Goal: Task Accomplishment & Management: Complete application form

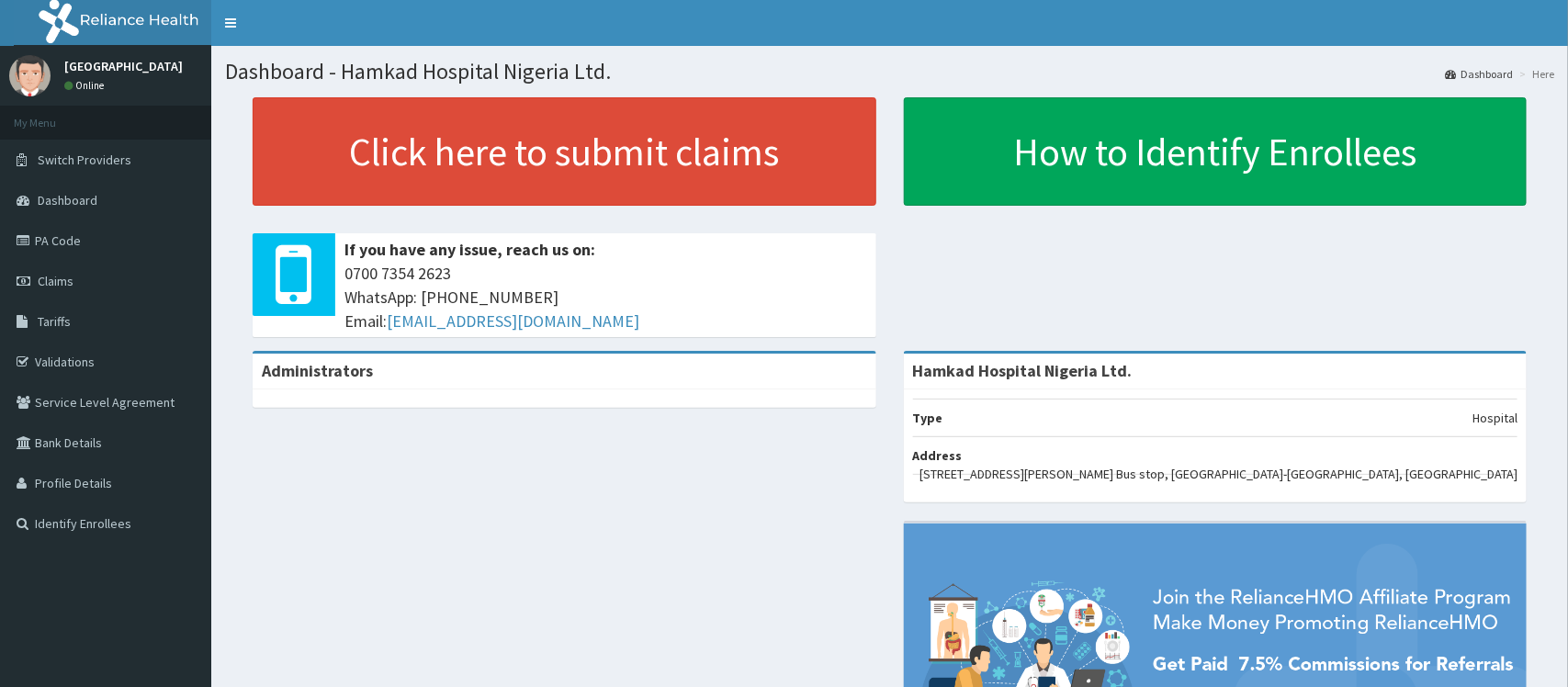
click at [51, 246] on link "PA Code" at bounding box center [105, 240] width 211 height 41
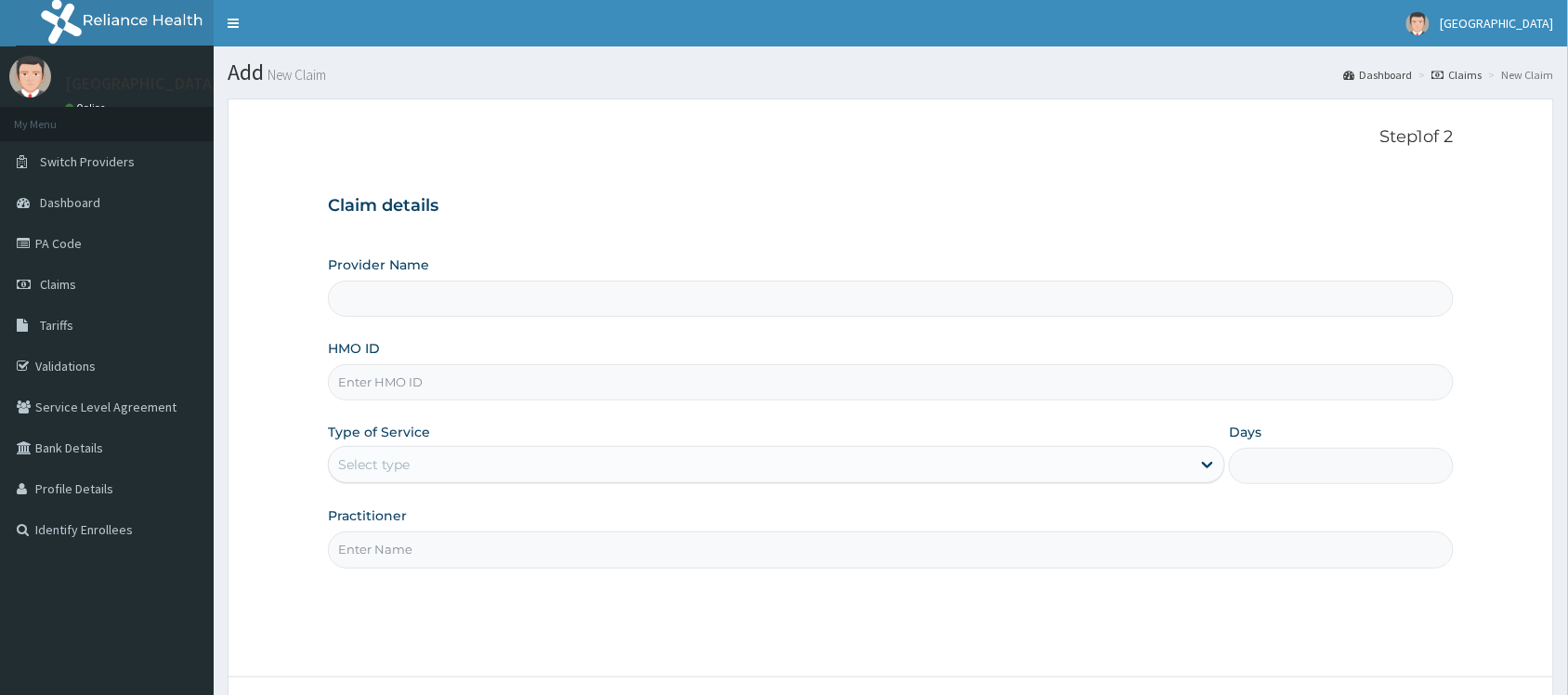
click at [424, 386] on input "HMO ID" at bounding box center [890, 382] width 1126 height 36
type input "PRS/10165/A"
drag, startPoint x: 436, startPoint y: 461, endPoint x: 432, endPoint y: 489, distance: 28.3
click at [433, 463] on div "Select type" at bounding box center [760, 464] width 862 height 29
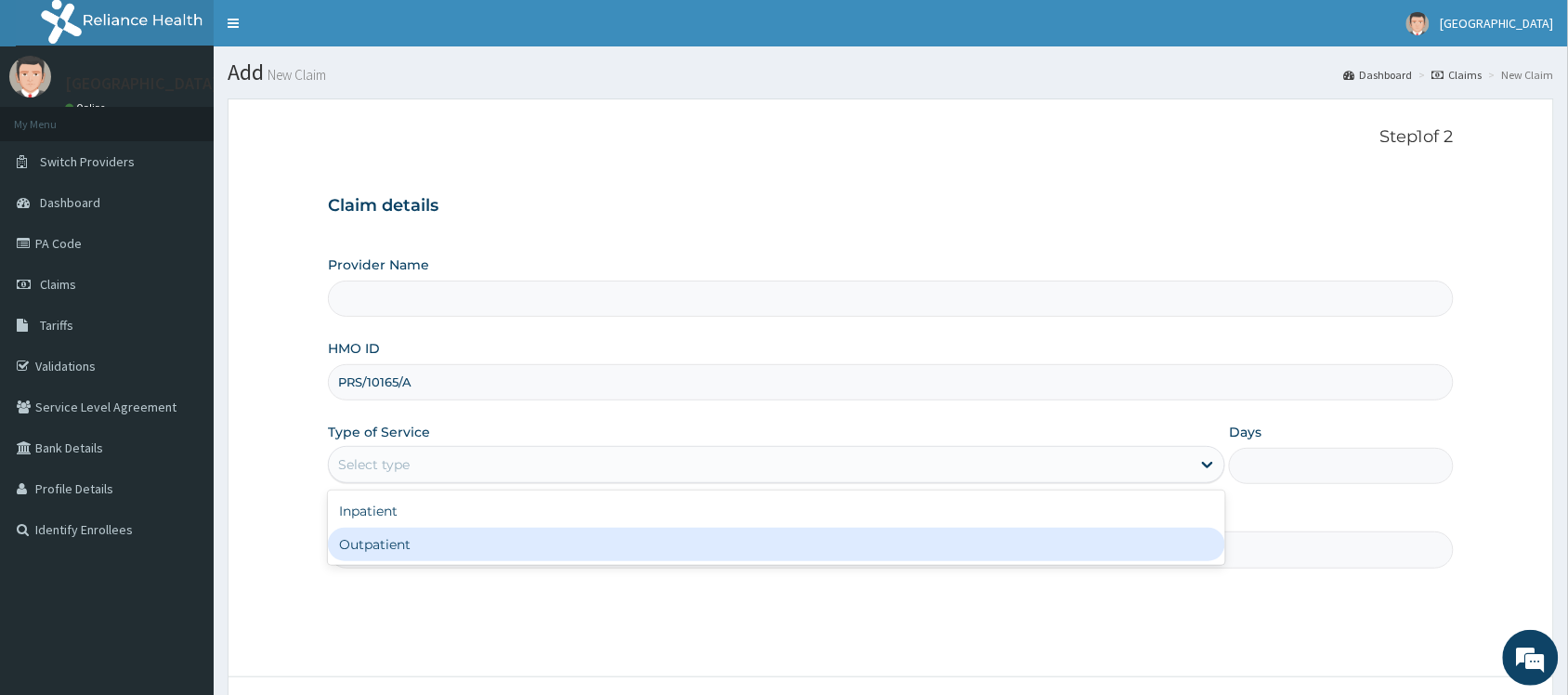
click at [418, 546] on div "Outpatient" at bounding box center [776, 544] width 897 height 33
type input "1"
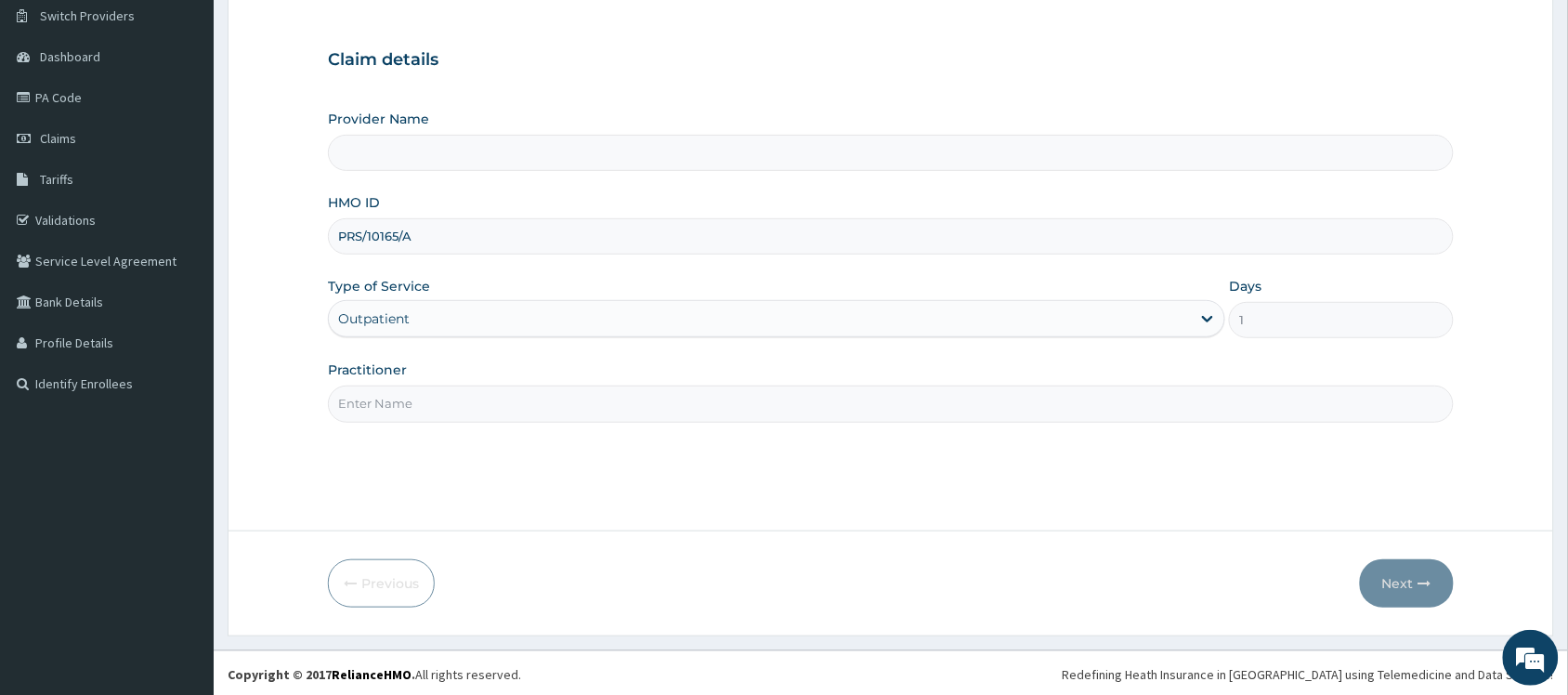
scroll to position [149, 0]
click at [465, 395] on input "Practitioner" at bounding box center [890, 400] width 1126 height 36
type input "DR"
click at [1408, 572] on button "Next" at bounding box center [1407, 580] width 94 height 48
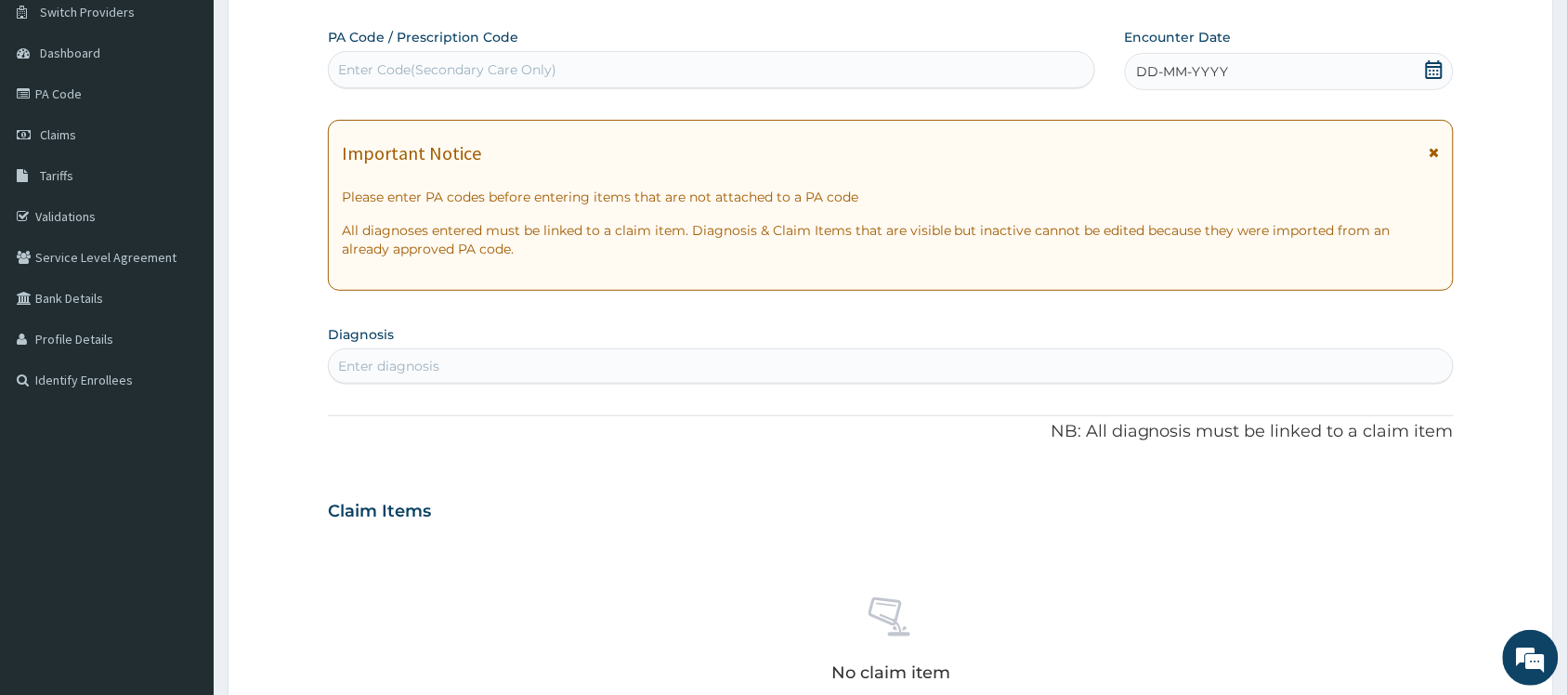
click at [1427, 66] on icon at bounding box center [1433, 69] width 17 height 19
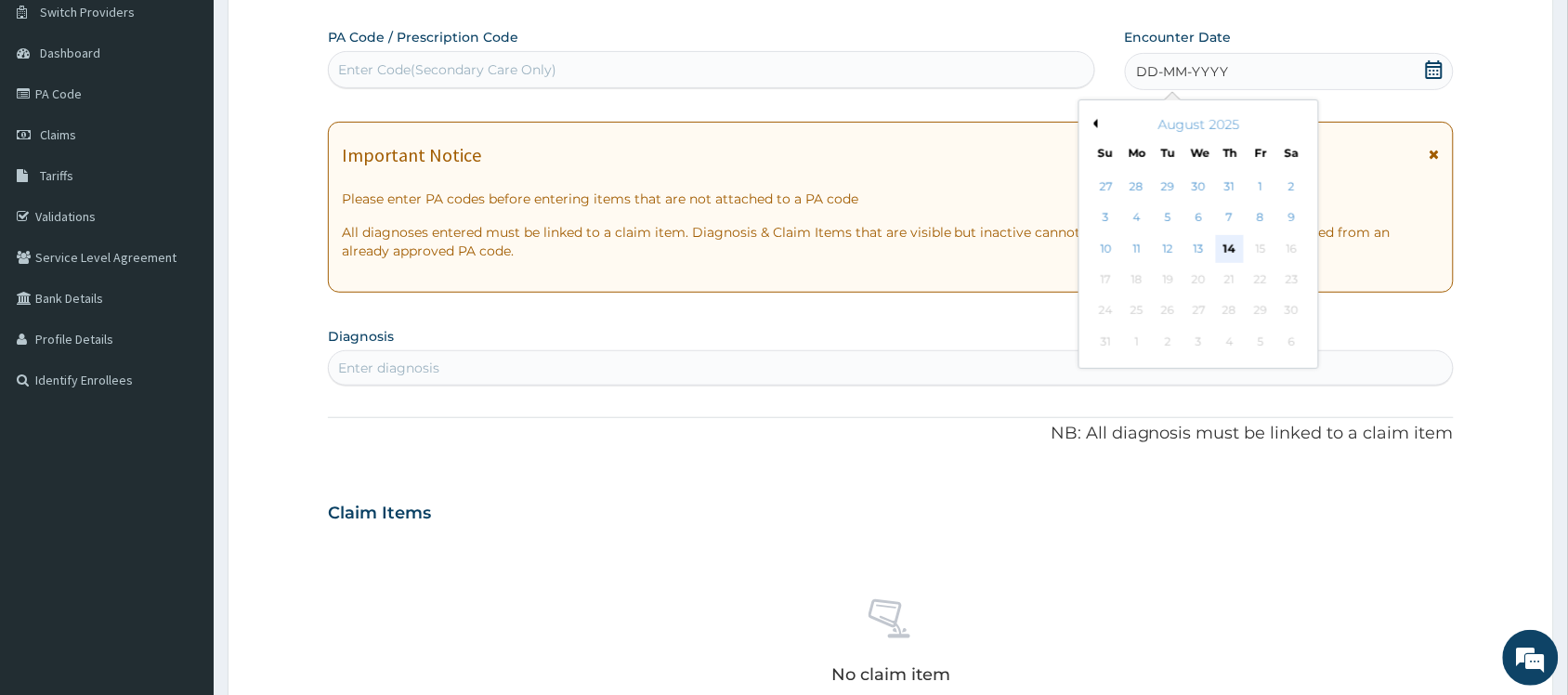
click at [1224, 237] on div "14" at bounding box center [1229, 249] width 28 height 28
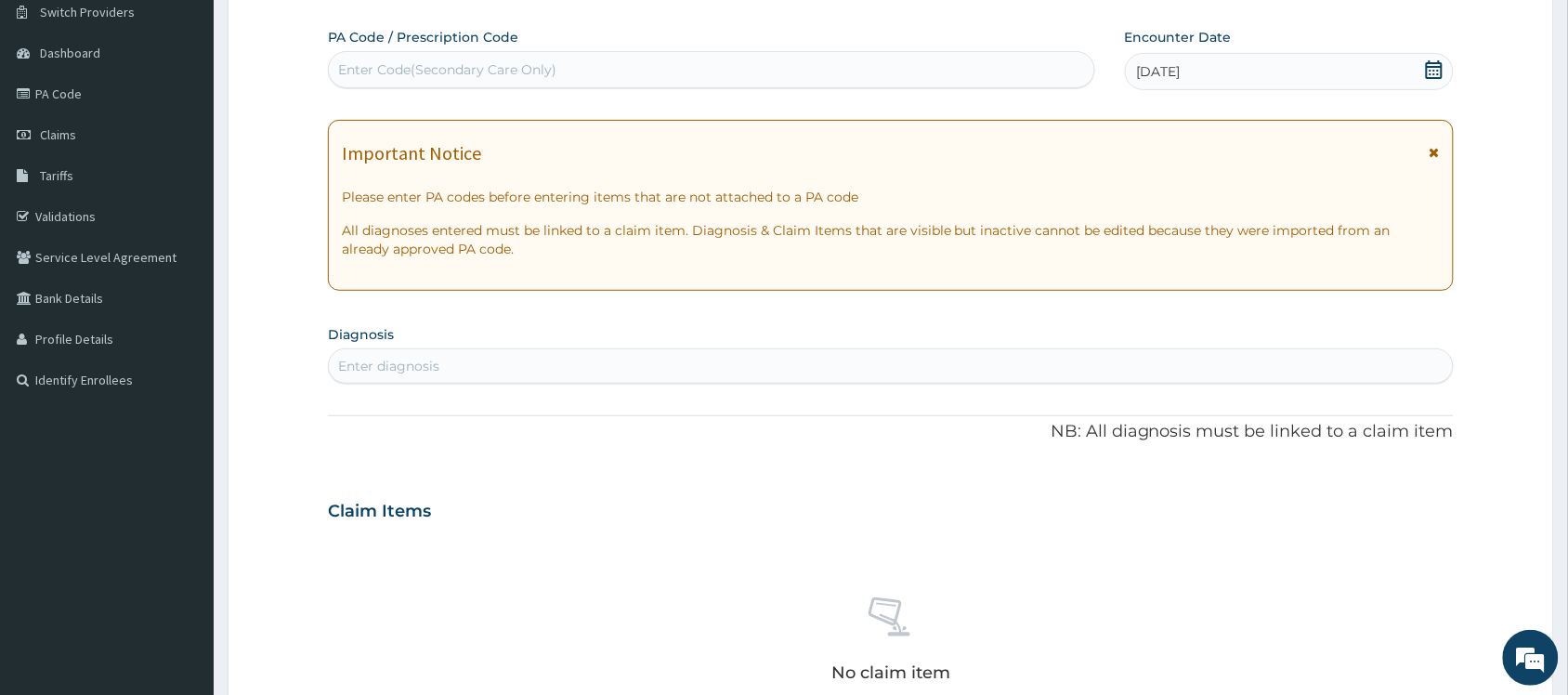
click at [462, 373] on div "Enter diagnosis" at bounding box center [890, 366] width 1124 height 29
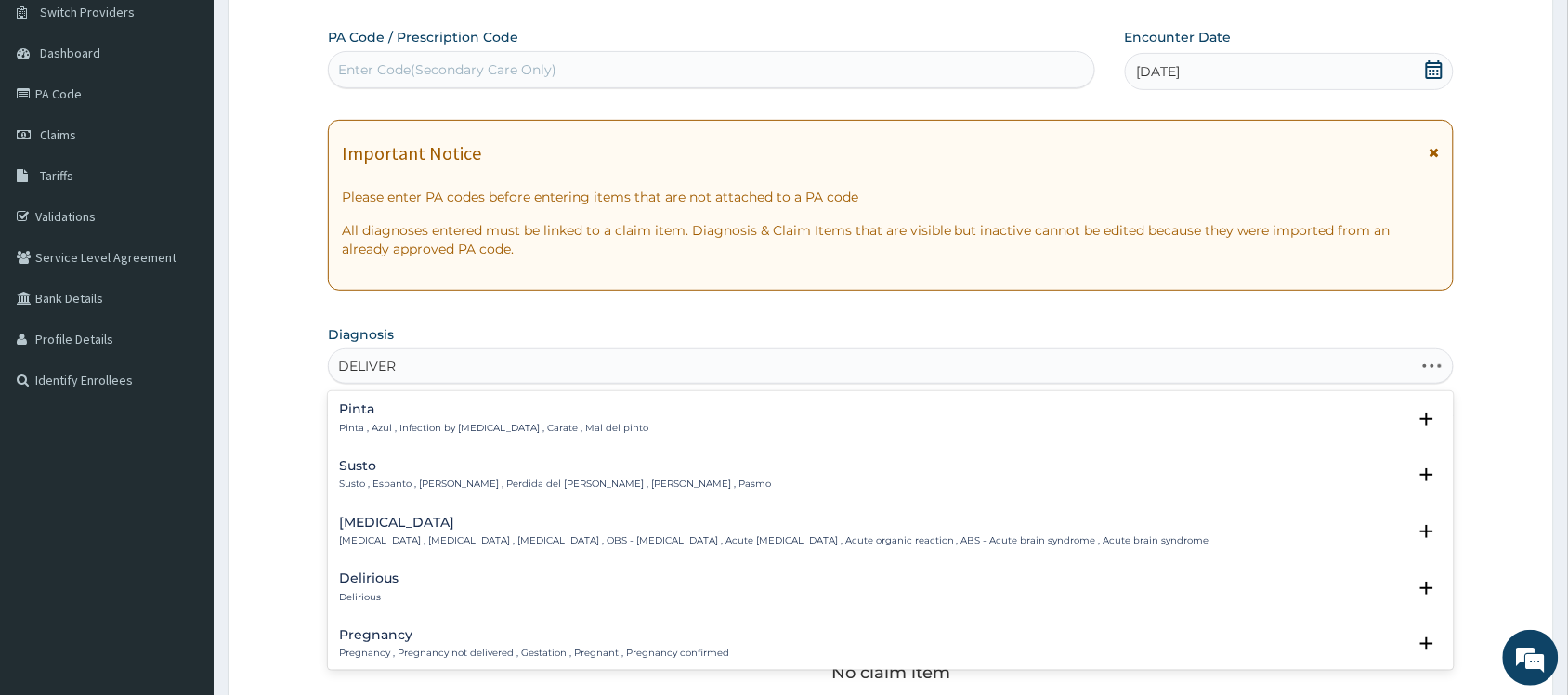
type input "DELIVERY"
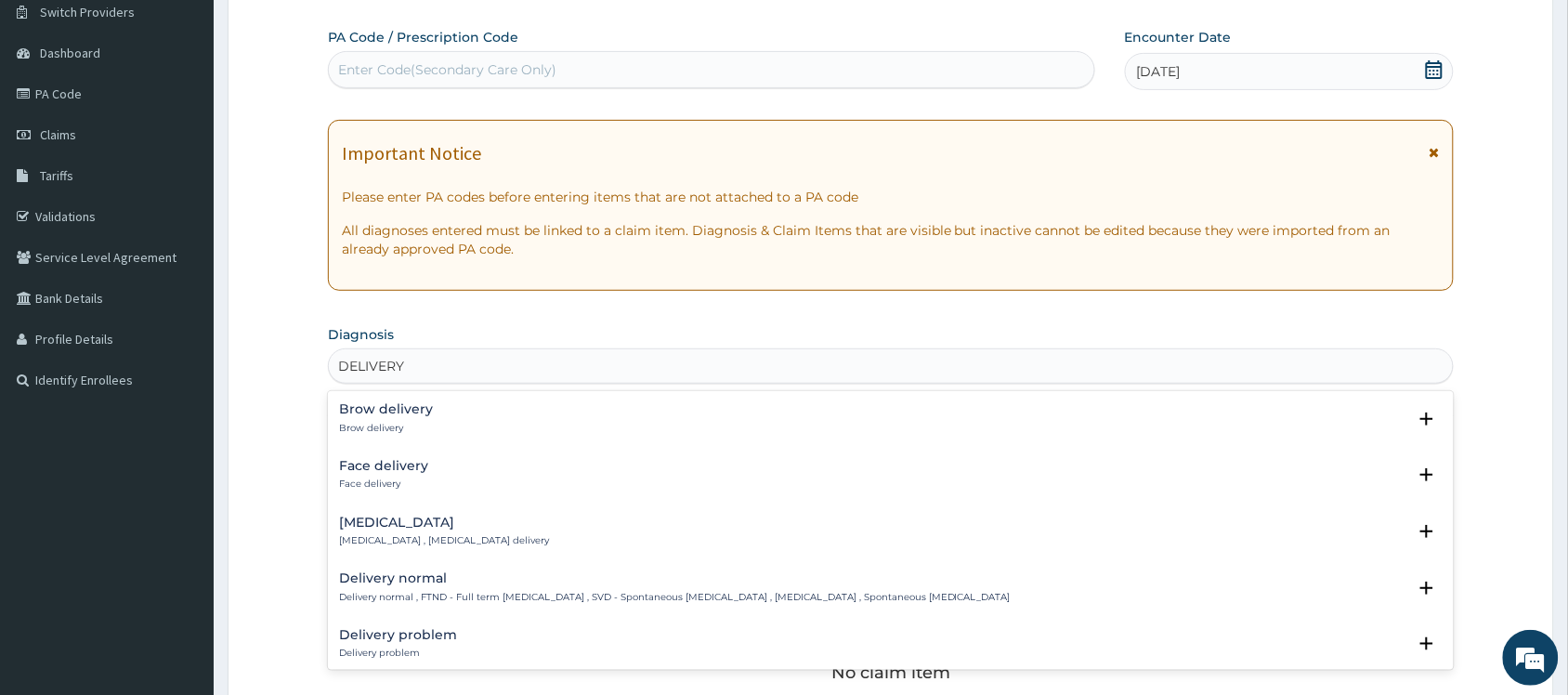
click at [395, 594] on p "Delivery normal , FTND - Full term [MEDICAL_DATA] , SVD - Spontaneous [MEDICAL_…" at bounding box center [675, 596] width 672 height 13
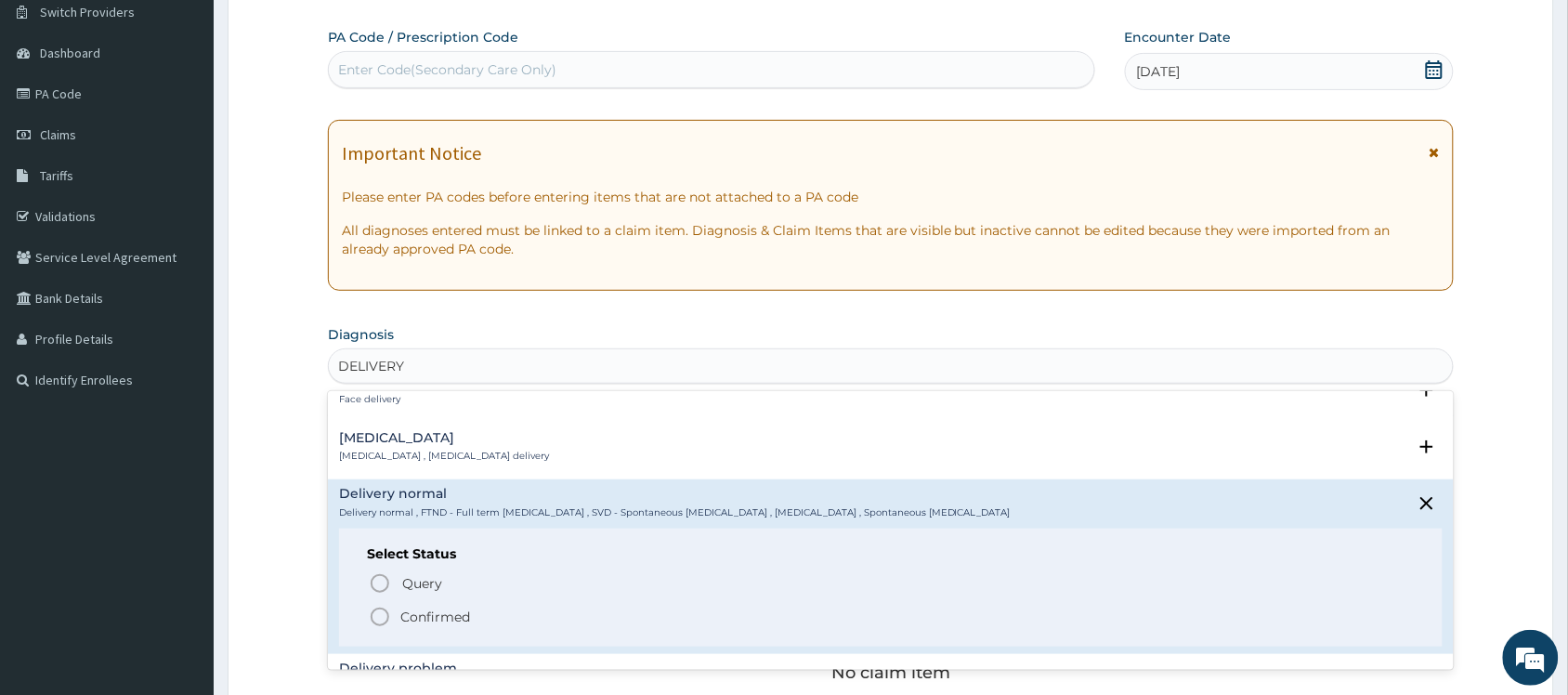
scroll to position [116, 0]
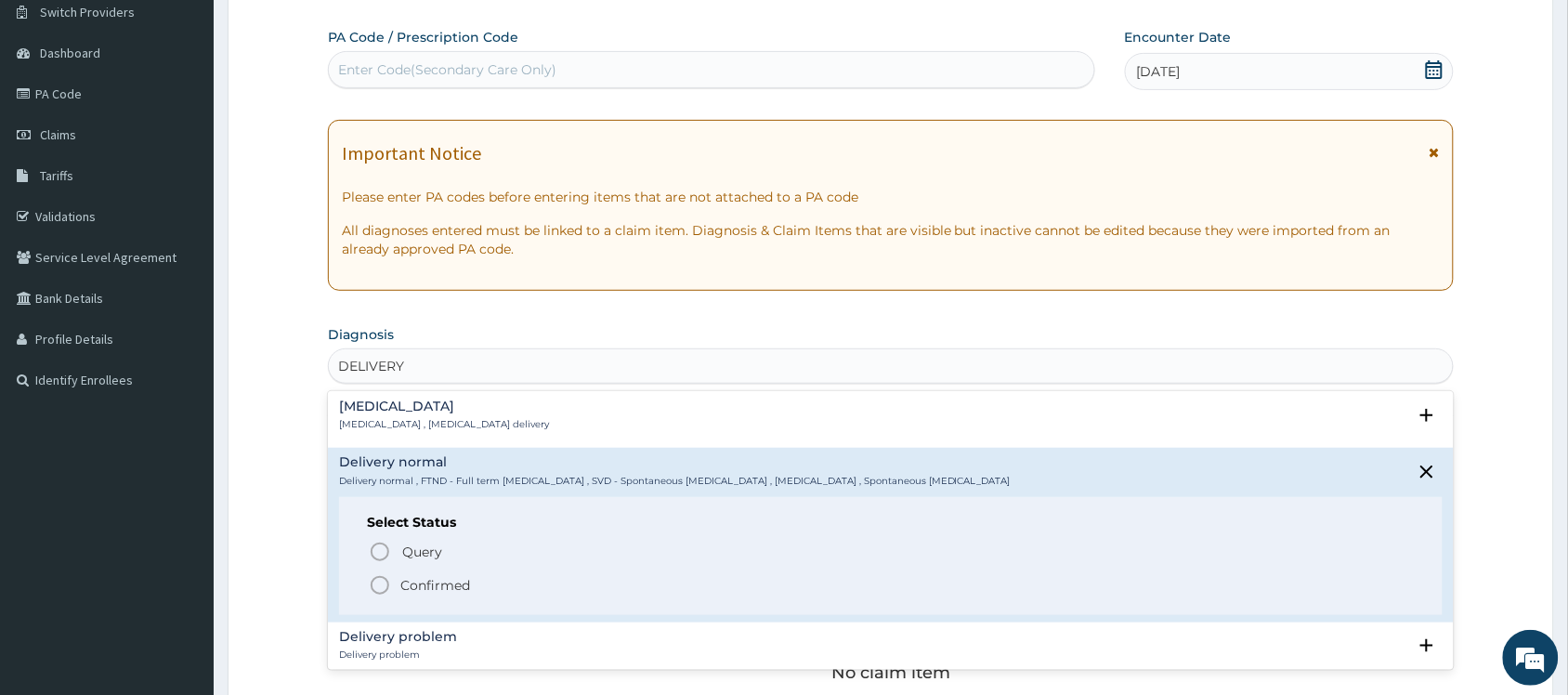
drag, startPoint x: 379, startPoint y: 578, endPoint x: 425, endPoint y: 560, distance: 49.4
click at [381, 578] on icon "status option filled" at bounding box center [380, 585] width 22 height 22
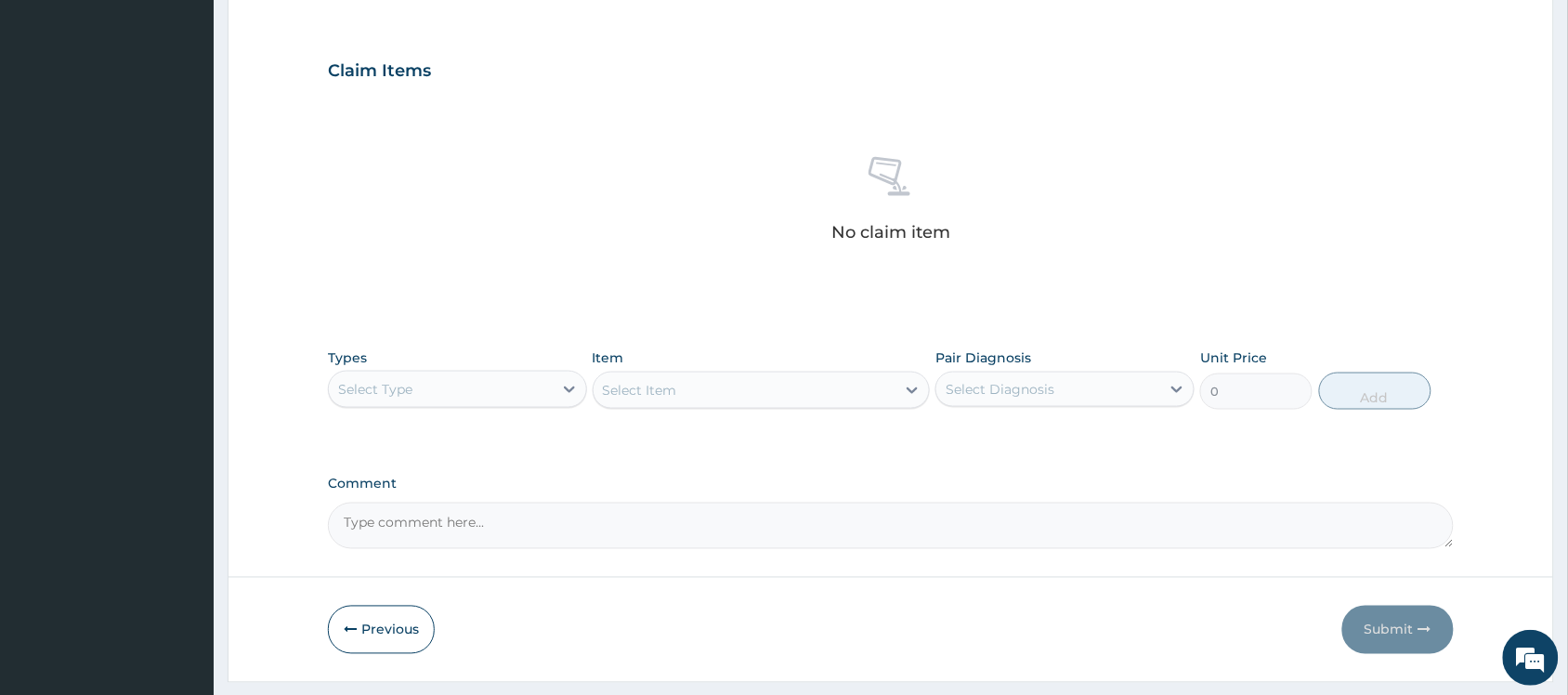
scroll to position [645, 0]
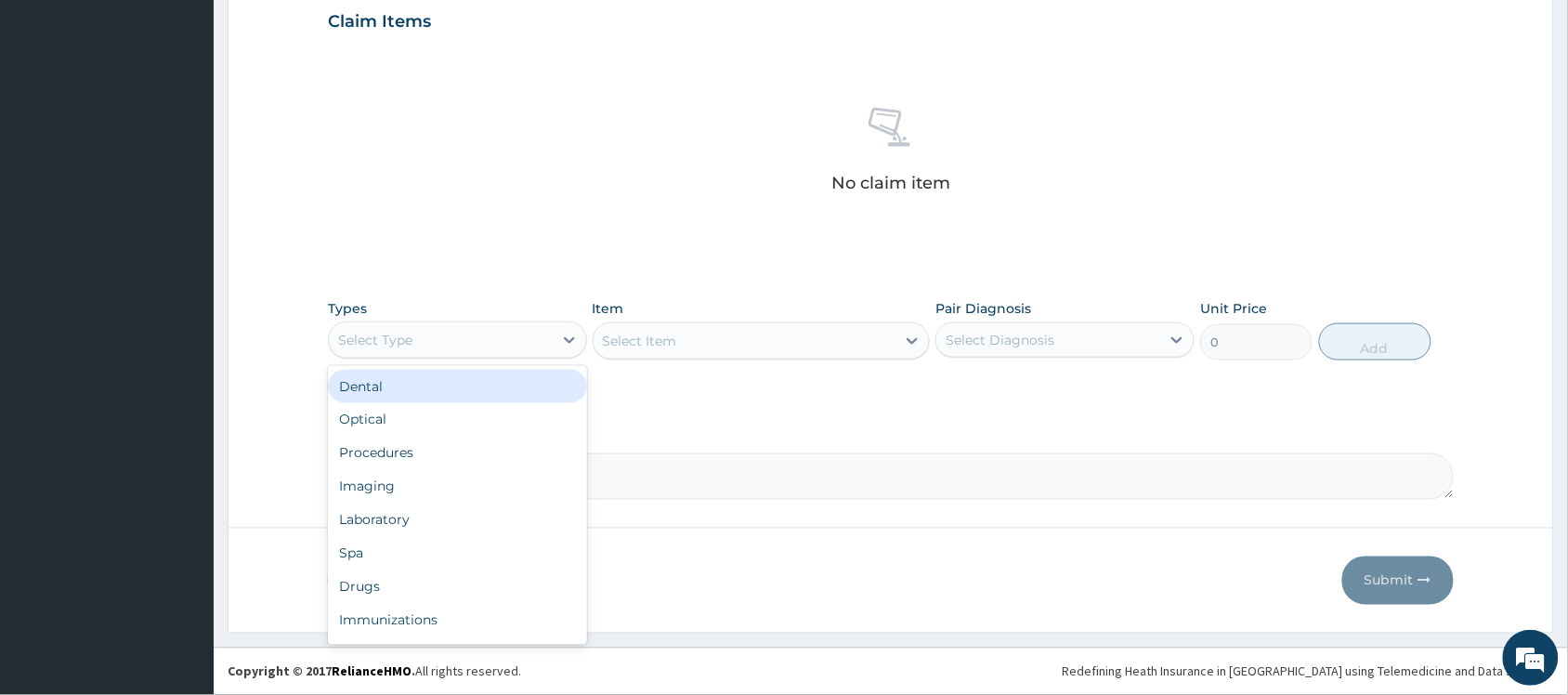
click at [411, 342] on div "Select Type" at bounding box center [375, 340] width 74 height 19
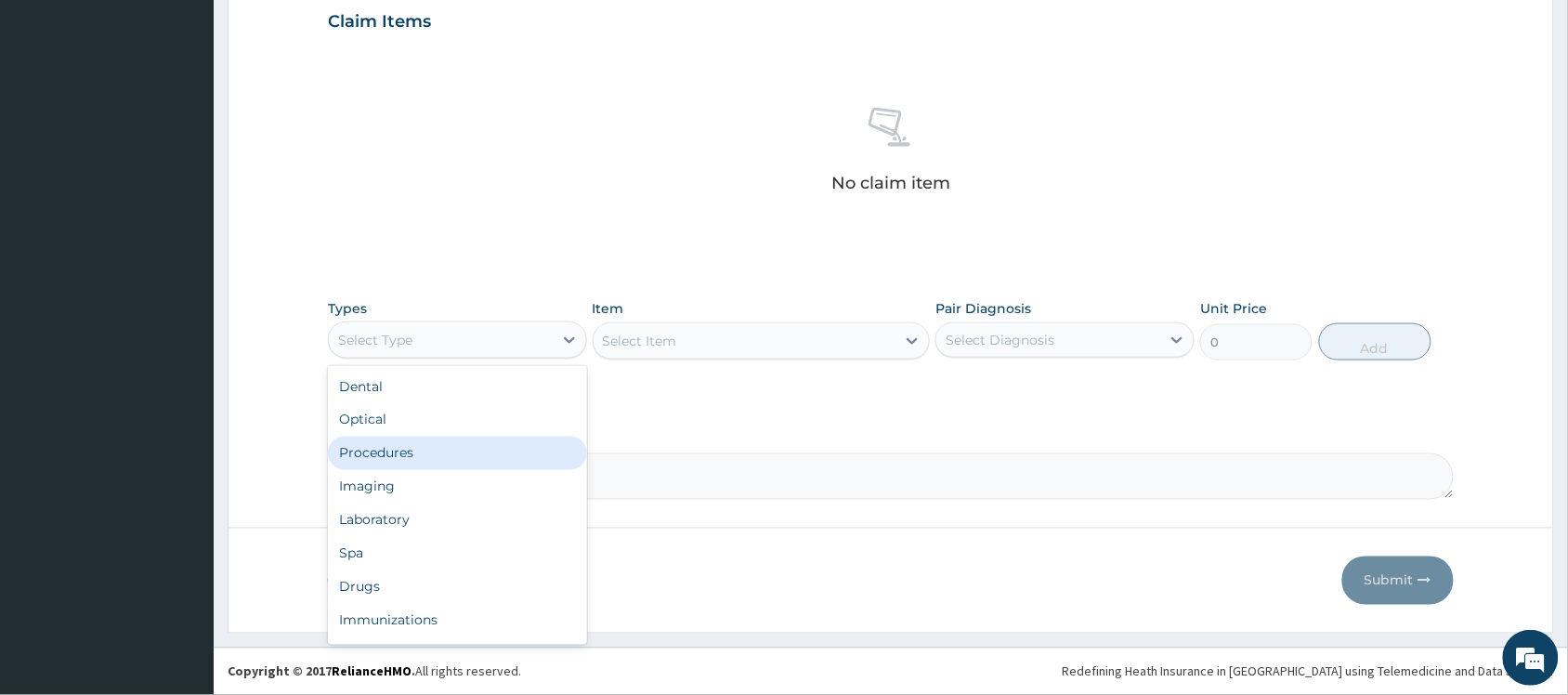
click at [425, 452] on div "Procedures" at bounding box center [457, 453] width 259 height 33
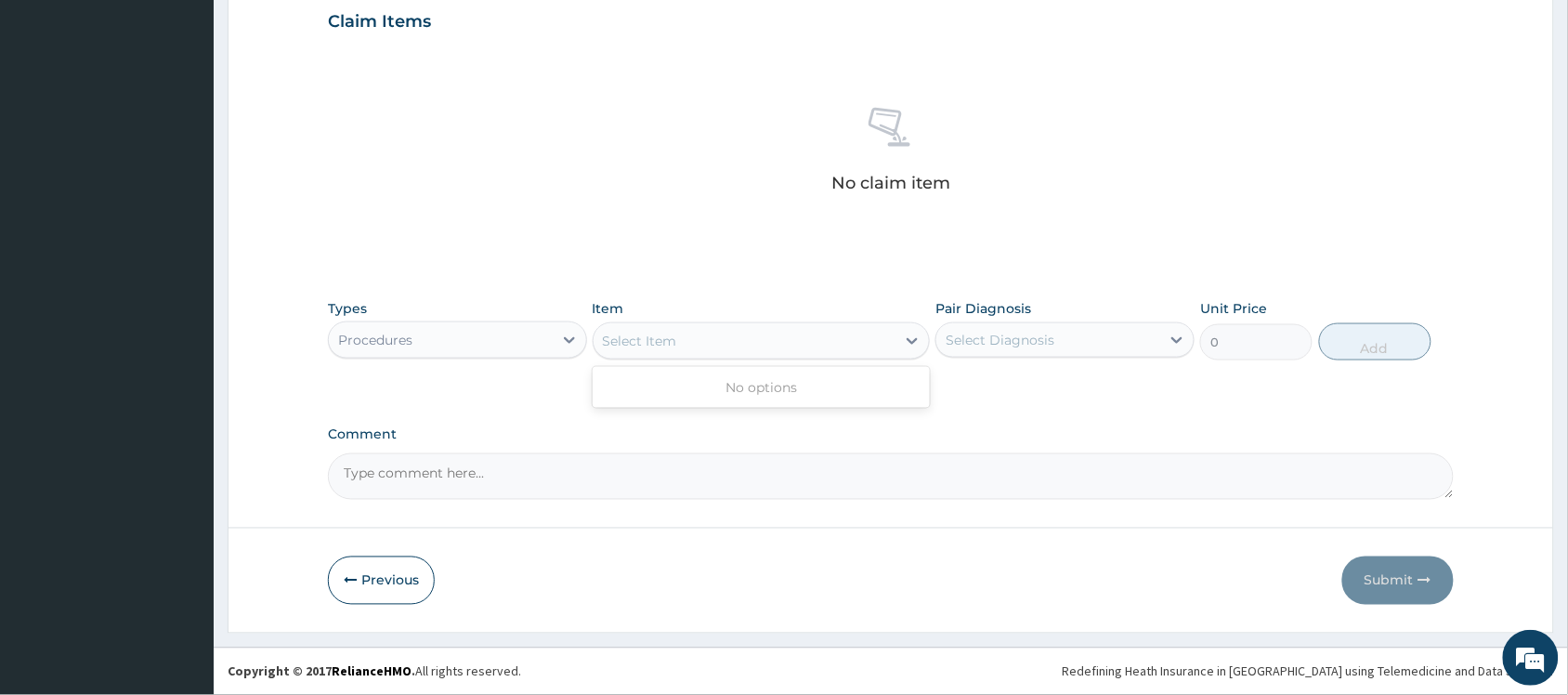
click at [632, 345] on div "Select Item" at bounding box center [640, 341] width 74 height 19
click at [637, 353] on div "Select Item" at bounding box center [745, 341] width 303 height 29
click at [653, 350] on div "Select Item" at bounding box center [745, 341] width 303 height 29
click at [651, 344] on div "Select Item" at bounding box center [640, 341] width 74 height 19
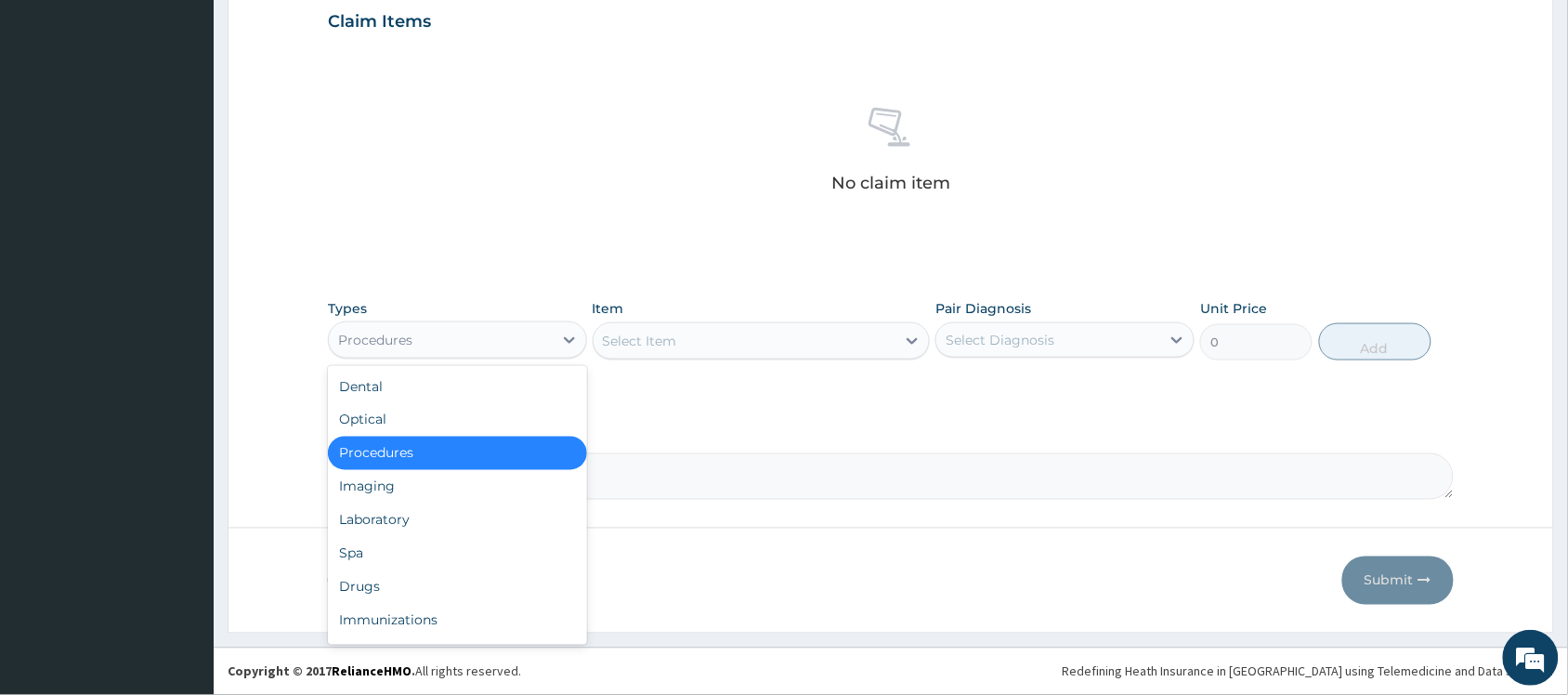
click at [430, 357] on div "Procedures" at bounding box center [457, 340] width 259 height 37
click at [418, 495] on div "Imaging" at bounding box center [457, 486] width 259 height 33
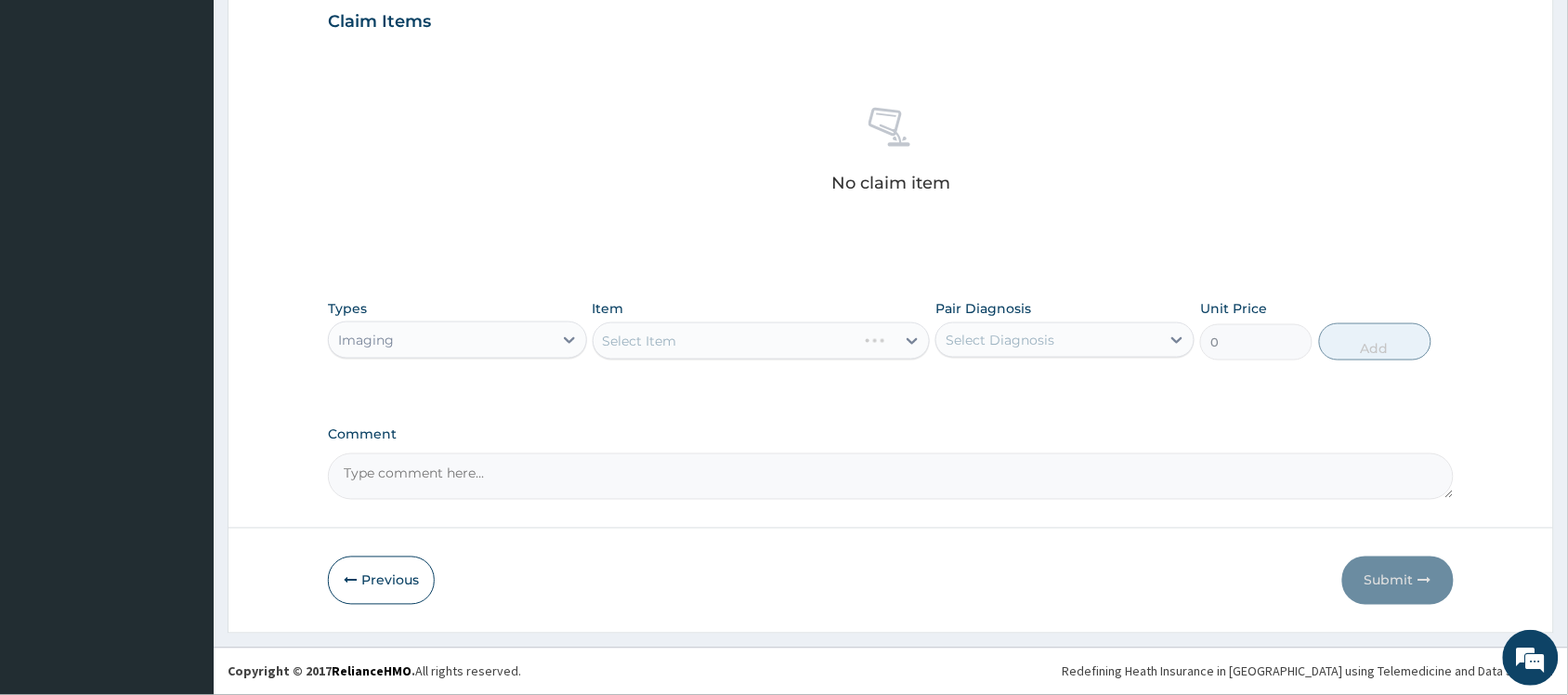
click at [436, 328] on div "Imaging" at bounding box center [440, 340] width 224 height 29
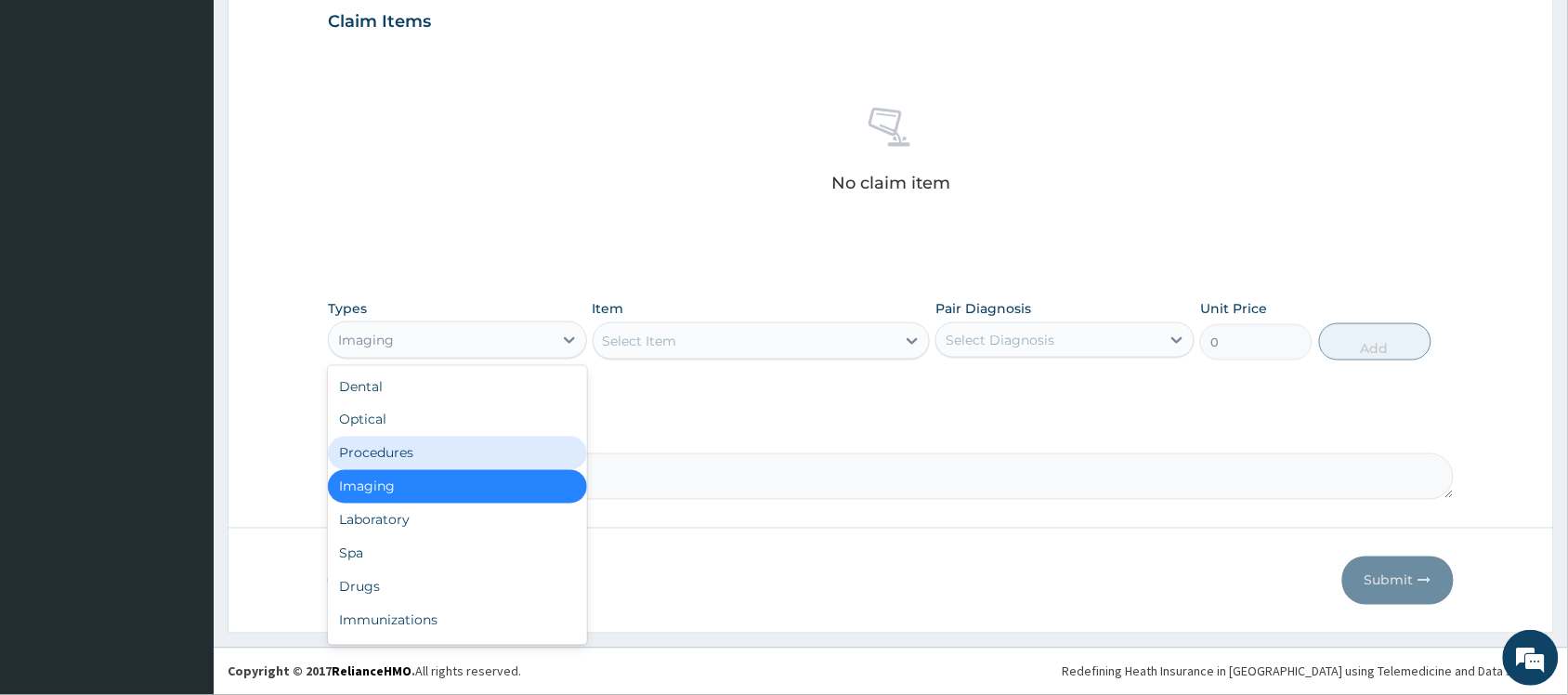
click at [432, 456] on div "Procedures" at bounding box center [457, 453] width 259 height 33
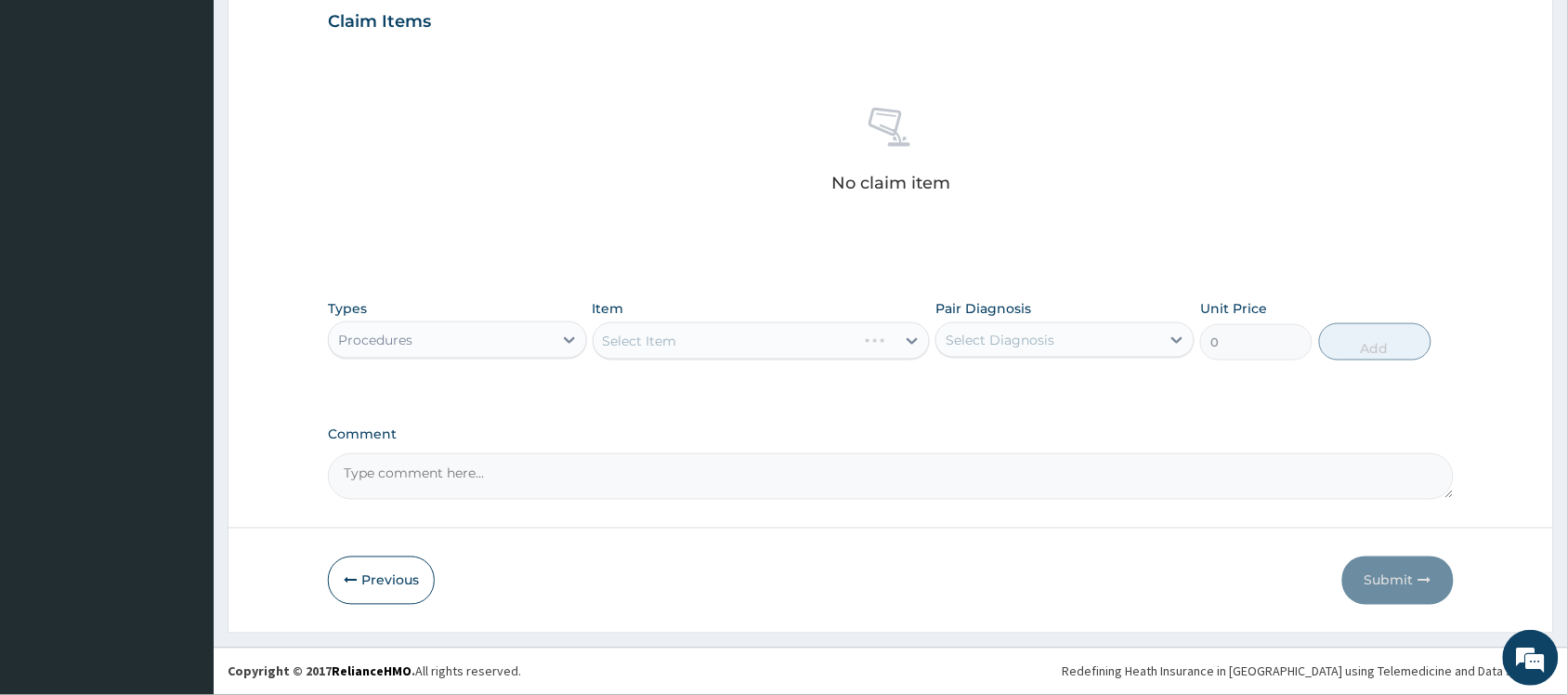
click at [627, 351] on div "Select Item" at bounding box center [762, 341] width 338 height 37
click at [629, 350] on div "Select Item" at bounding box center [762, 341] width 338 height 37
click at [629, 351] on div "Select Item" at bounding box center [745, 341] width 303 height 29
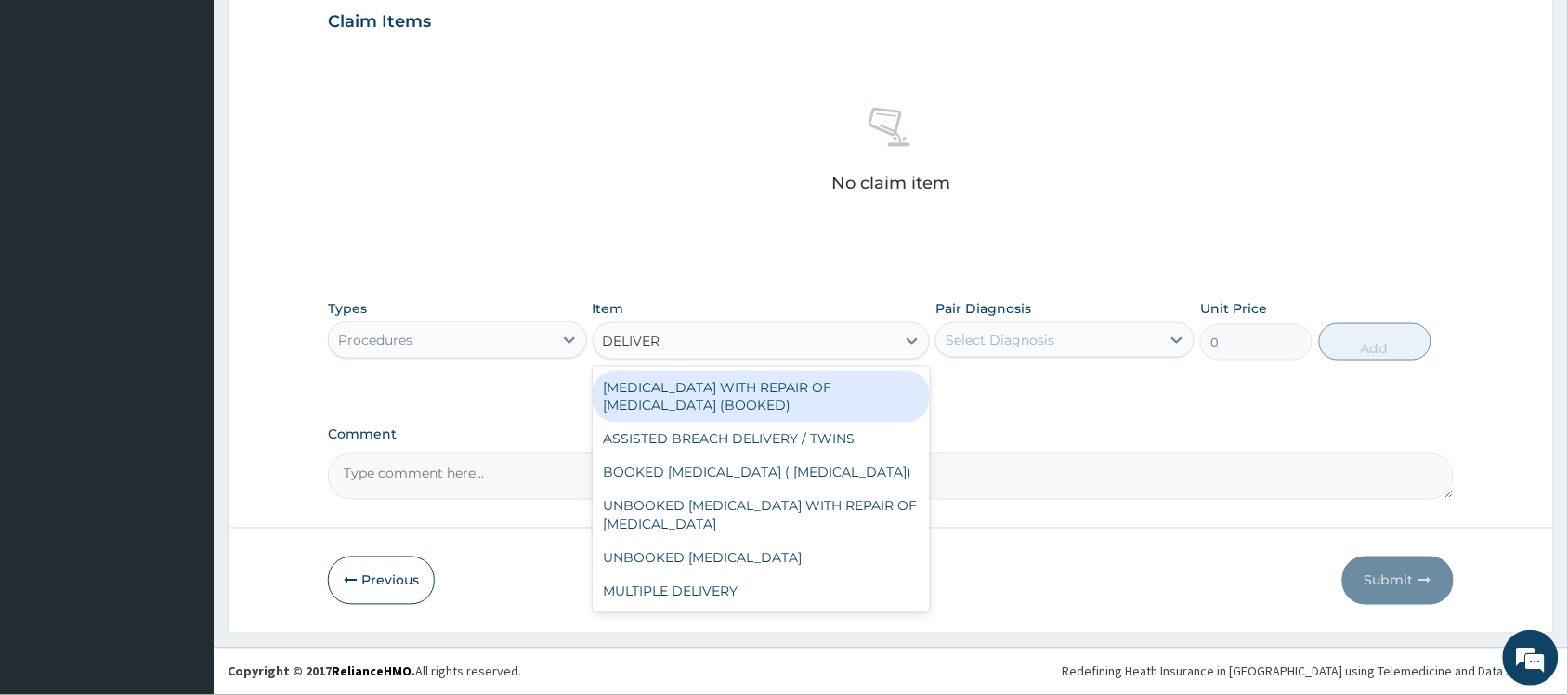
type input "DELIVERY"
click at [688, 401] on div "[MEDICAL_DATA] WITH REPAIR OF [MEDICAL_DATA] (BOOKED)" at bounding box center [762, 396] width 338 height 52
type input "79200"
